Goal: Find specific page/section: Find specific page/section

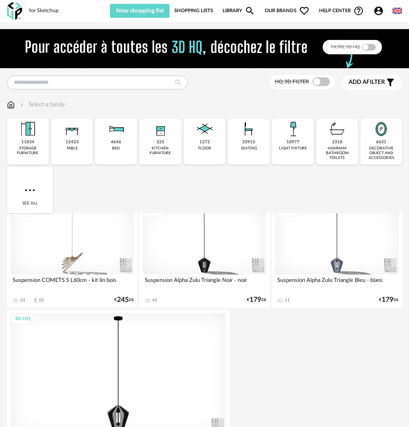
click at [73, 90] on div "HQ 3D filter Add a filter s Filter icon Filter by : Select a family Close icon …" at bounding box center [204, 411] width 409 height 765
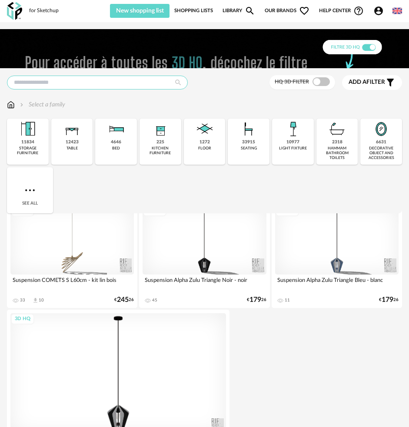
click at [73, 87] on input "text" at bounding box center [97, 83] width 181 height 14
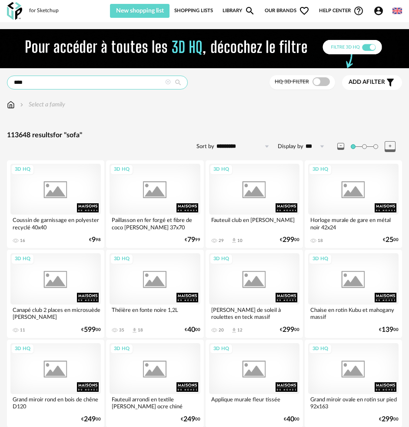
type input "****"
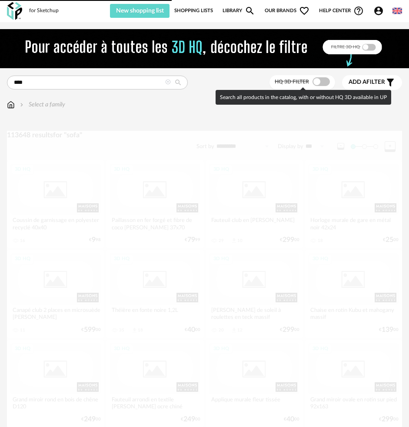
click at [319, 83] on span at bounding box center [321, 81] width 17 height 9
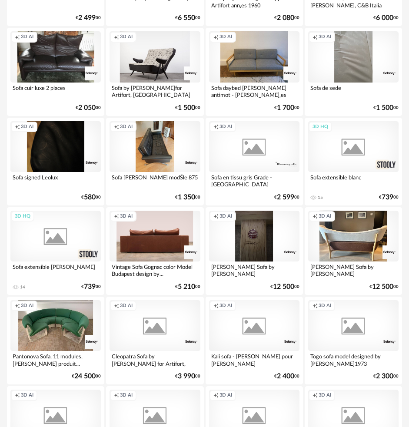
scroll to position [348, 0]
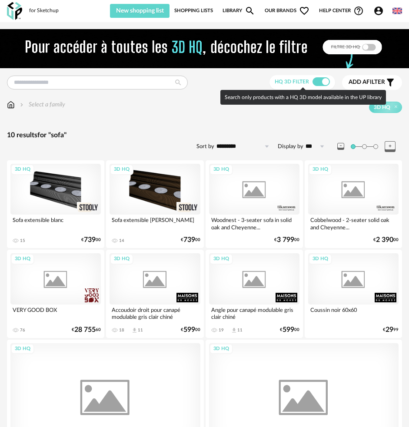
click at [324, 82] on span at bounding box center [321, 81] width 17 height 9
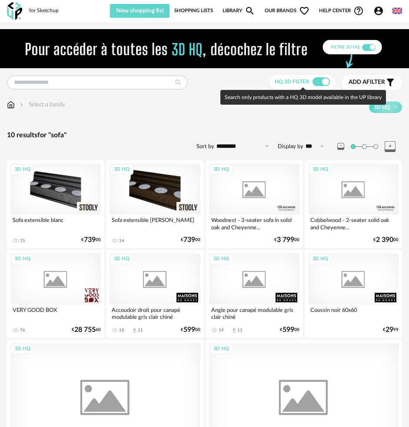
type input "****"
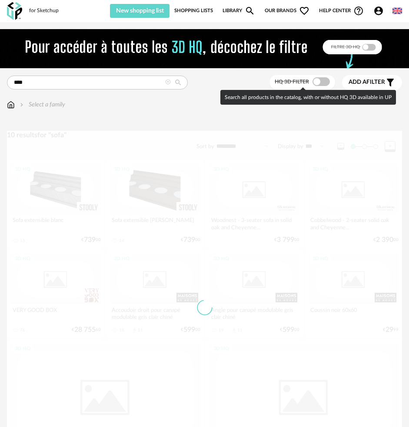
click at [324, 82] on span at bounding box center [321, 81] width 17 height 9
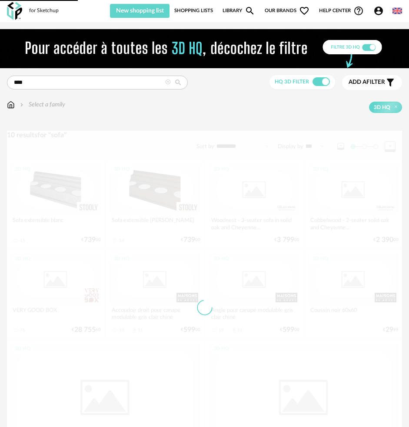
click at [175, 111] on div "3D HQ" at bounding box center [233, 107] width 337 height 11
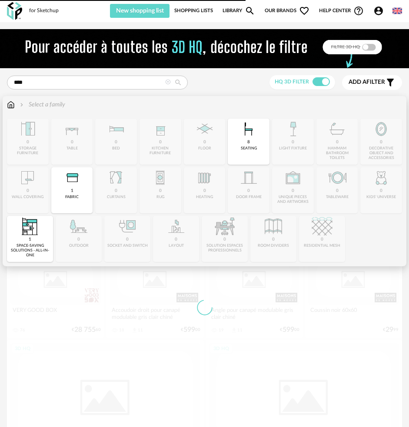
click at [11, 107] on img at bounding box center [11, 104] width 8 height 9
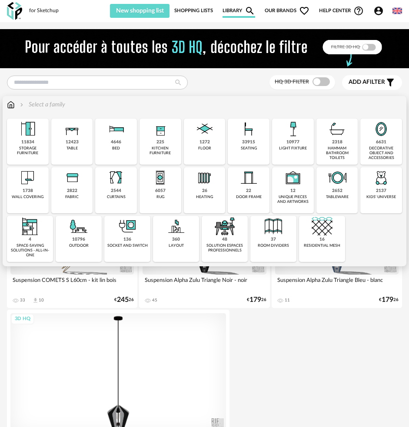
click at [244, 140] on div "33915" at bounding box center [248, 143] width 13 height 6
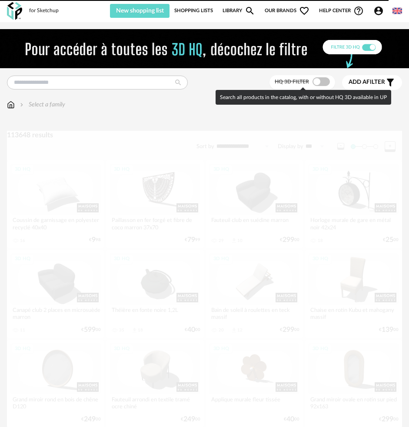
click at [315, 83] on span at bounding box center [321, 81] width 17 height 9
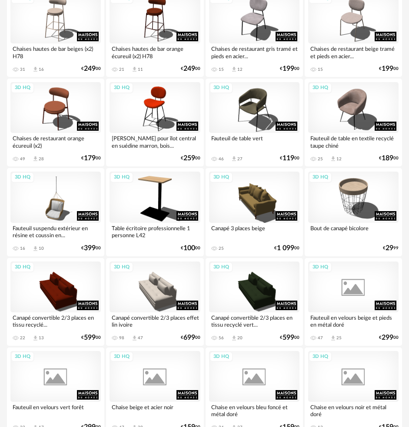
scroll to position [2028, 0]
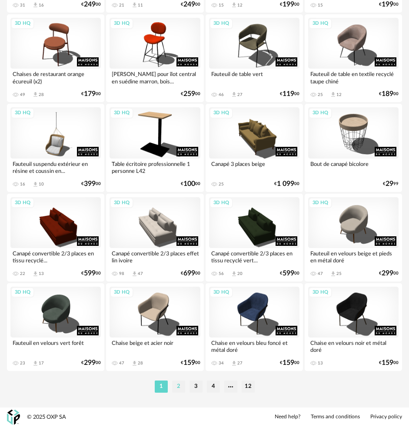
click at [179, 385] on li "2" at bounding box center [178, 387] width 13 height 12
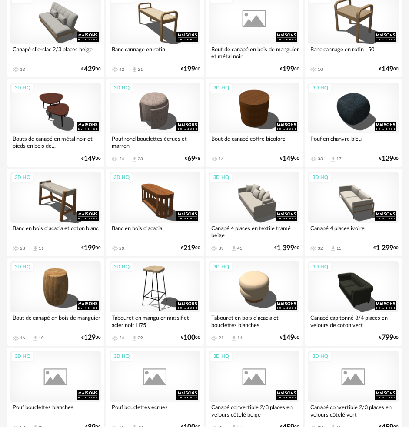
scroll to position [565, 0]
